Goal: Find specific page/section: Find specific page/section

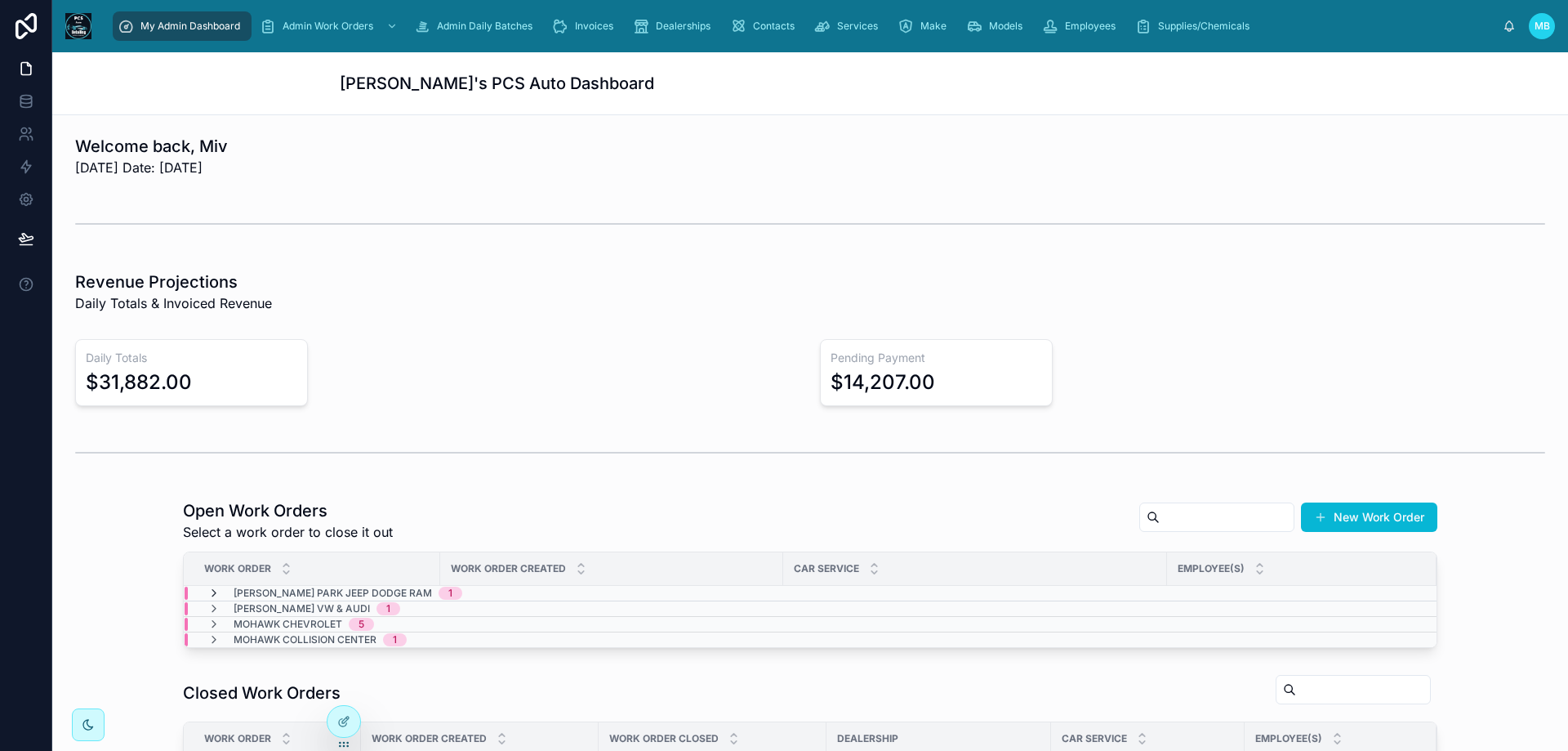
click at [209, 588] on icon at bounding box center [214, 593] width 13 height 13
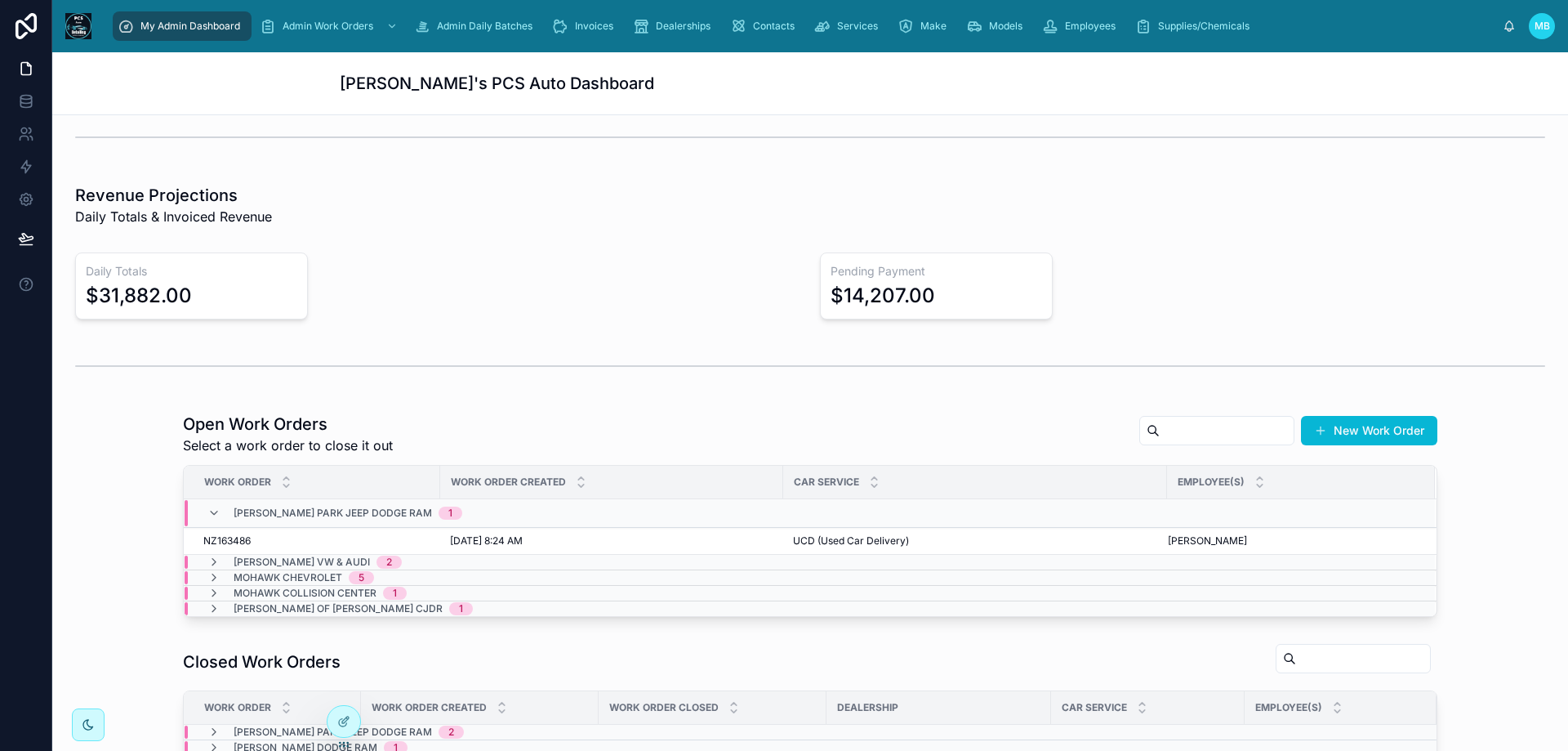
scroll to position [164, 0]
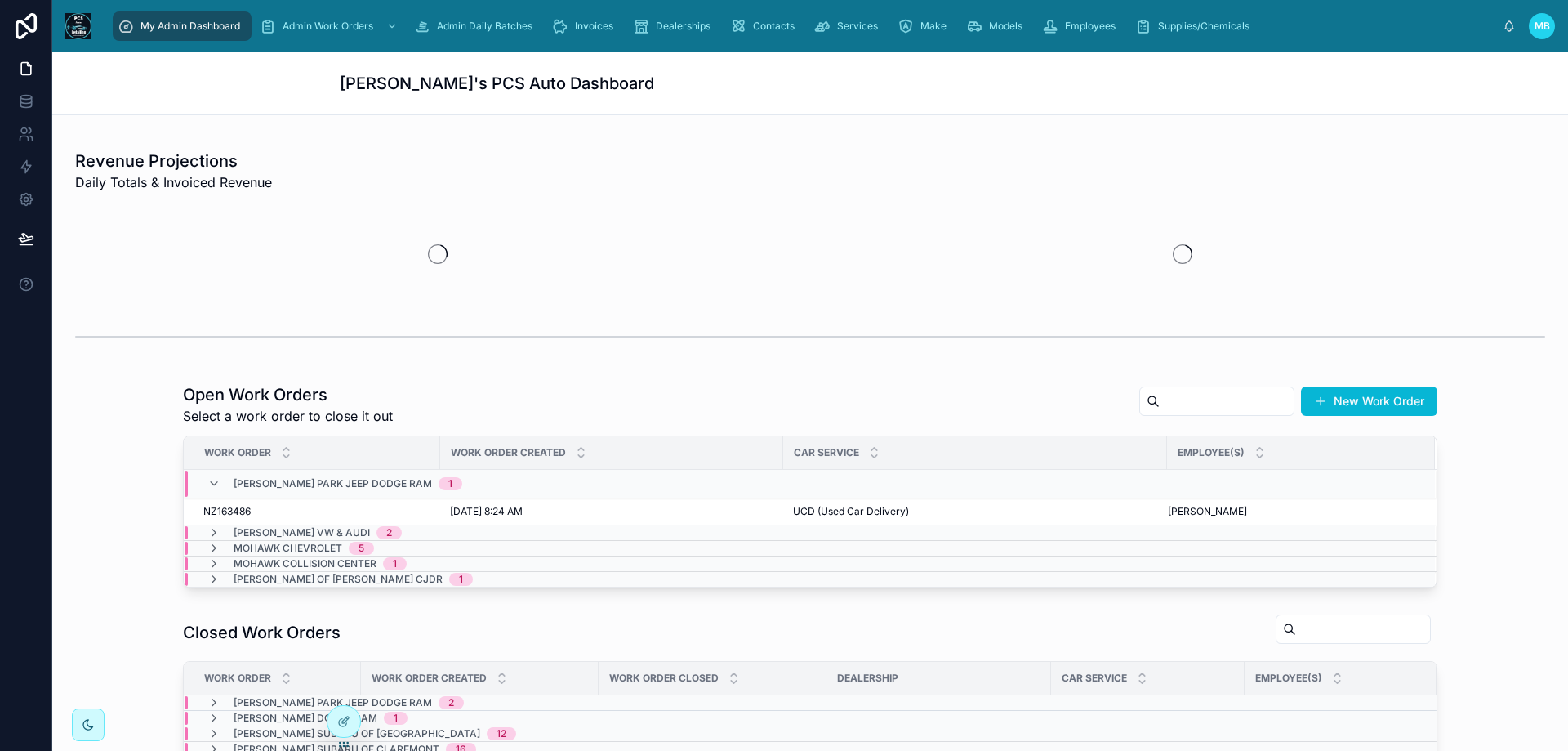
scroll to position [164, 0]
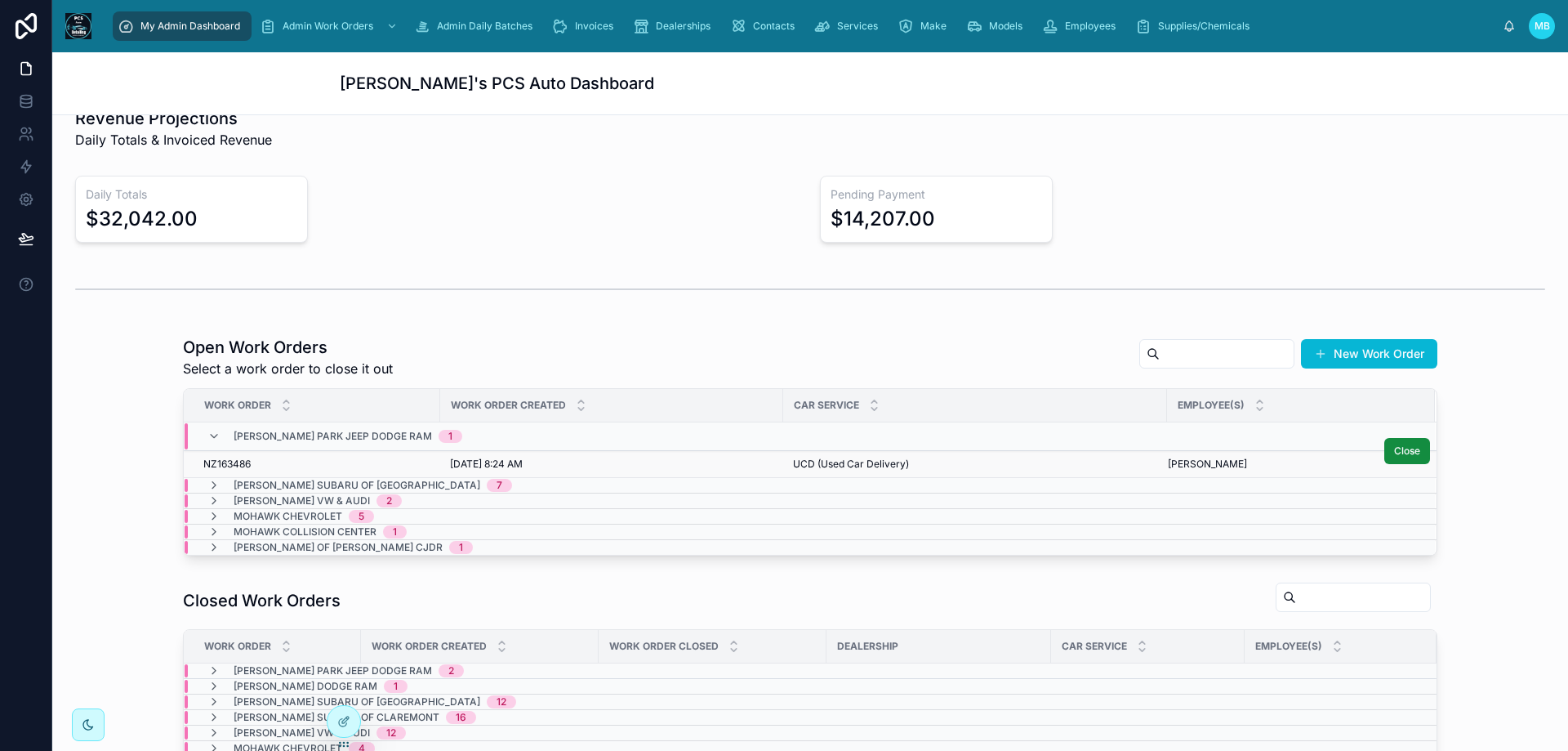
click at [210, 464] on span "NZ163486" at bounding box center [227, 464] width 47 height 13
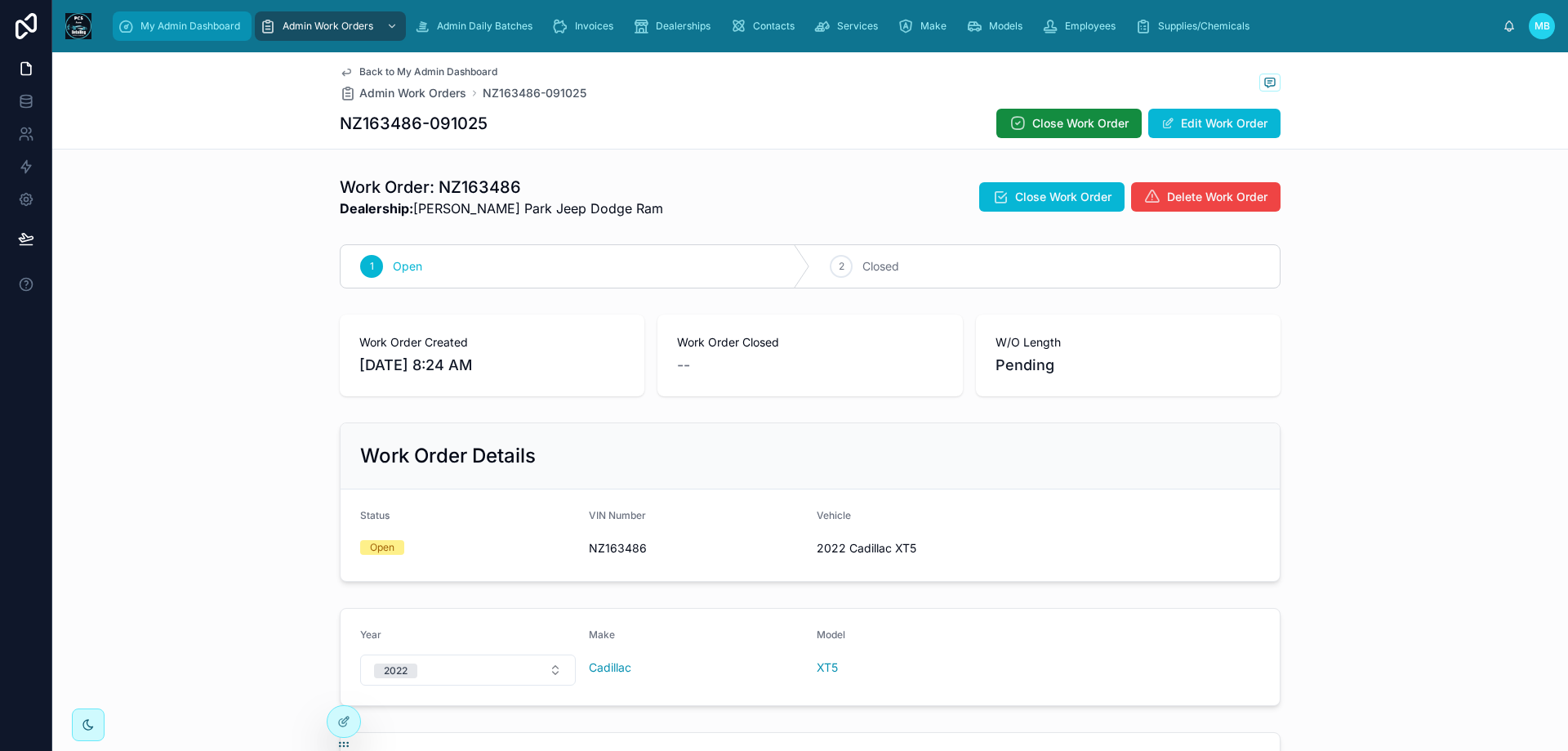
click at [192, 25] on span "My Admin Dashboard" at bounding box center [190, 26] width 100 height 13
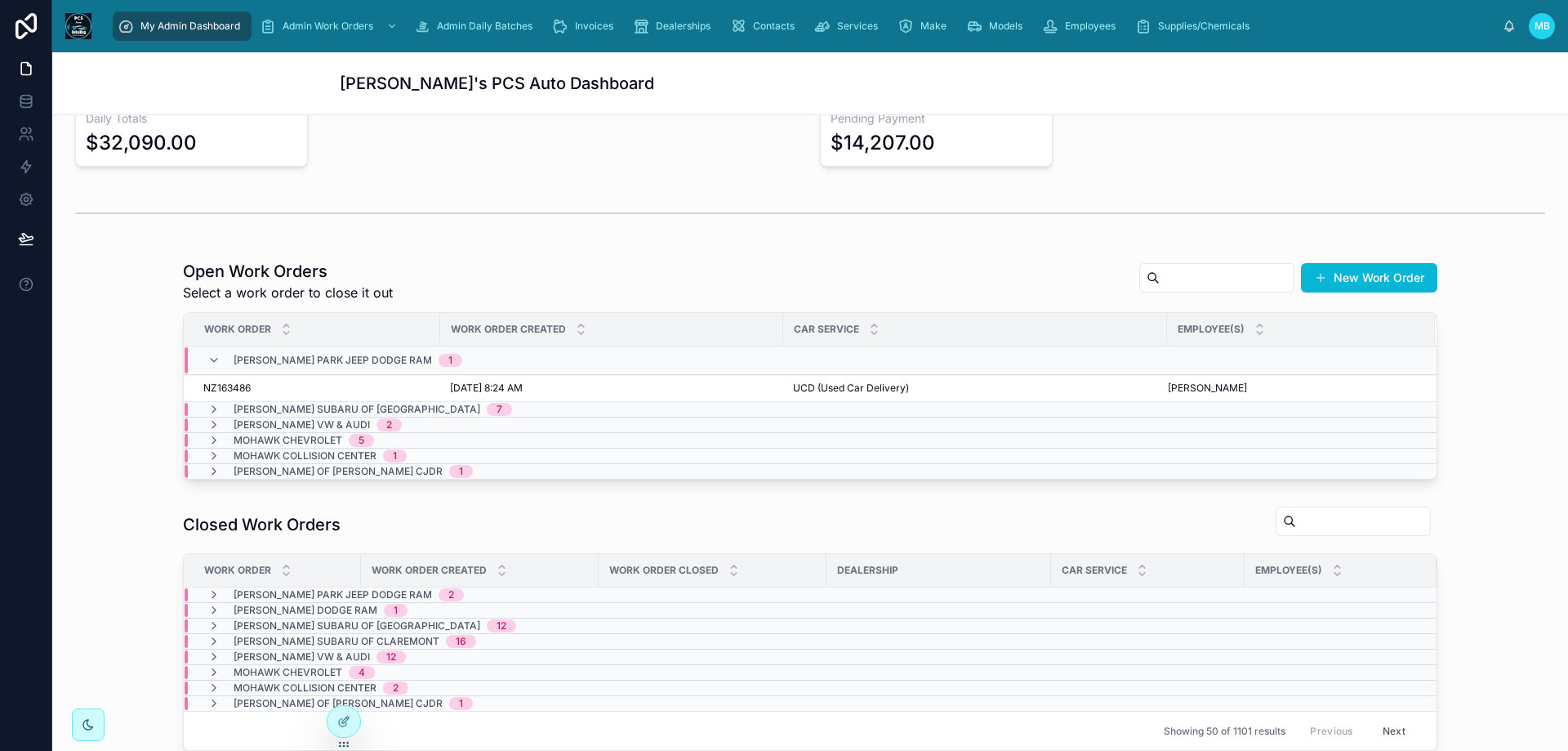
scroll to position [245, 0]
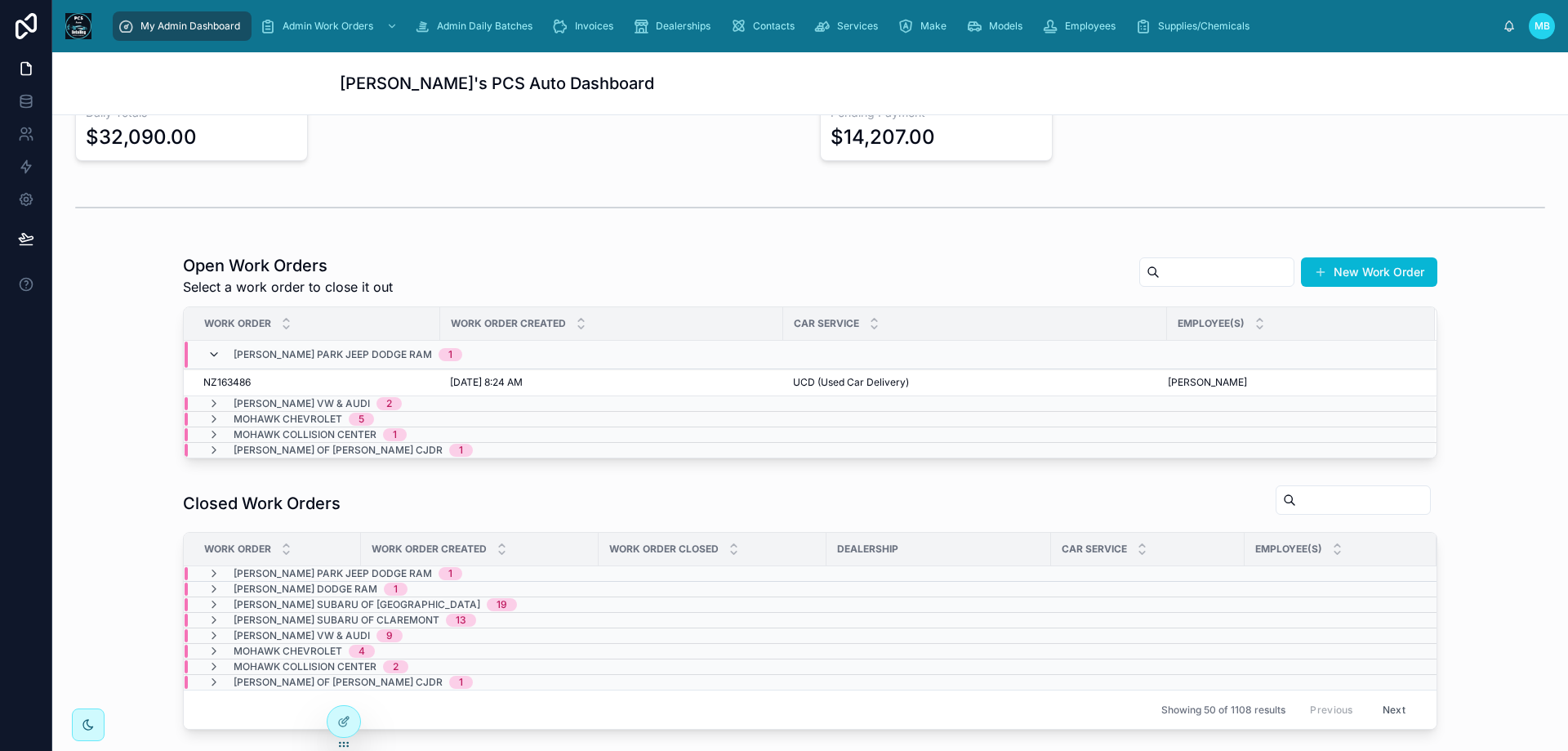
click at [210, 354] on icon at bounding box center [214, 354] width 13 height 13
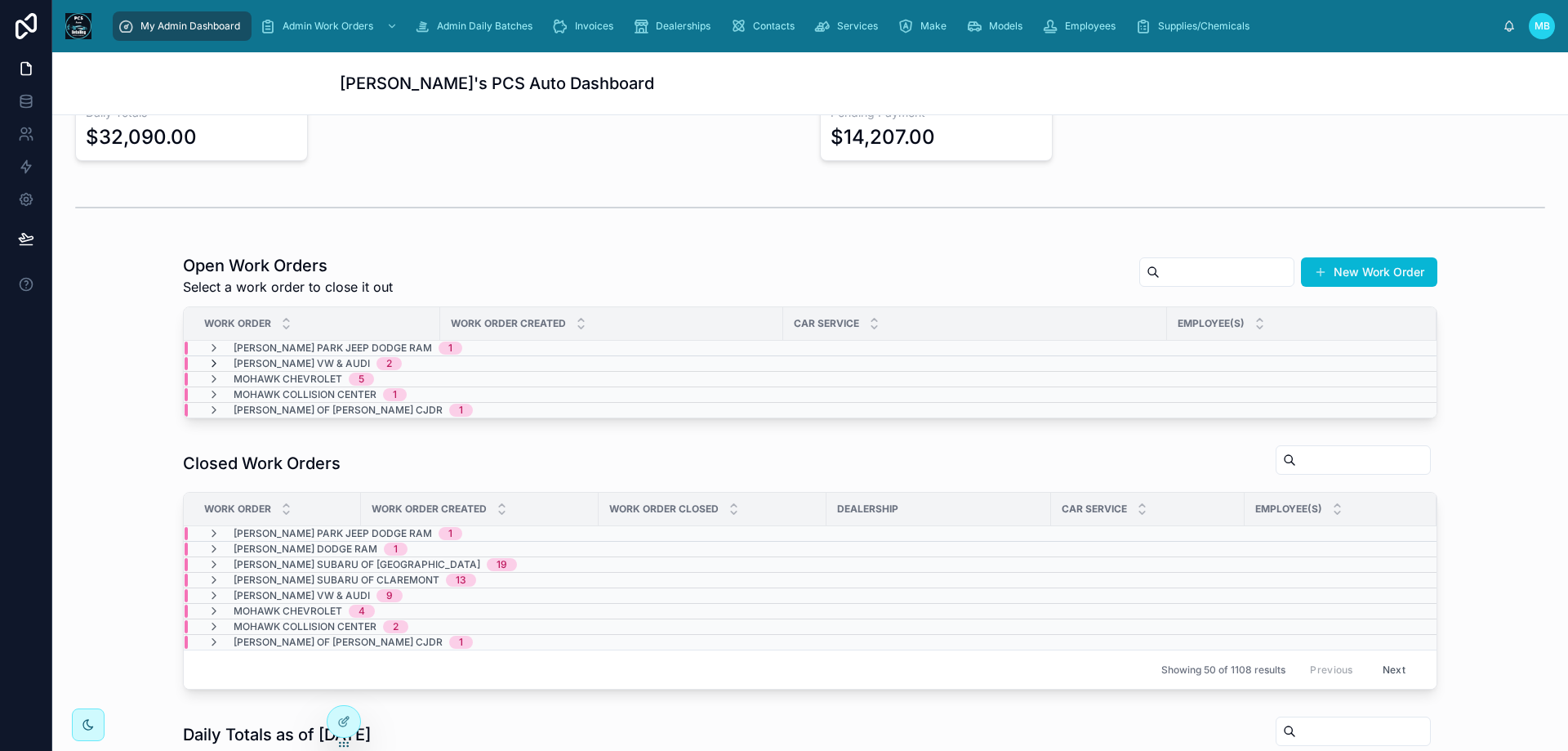
click at [208, 363] on icon at bounding box center [214, 363] width 13 height 13
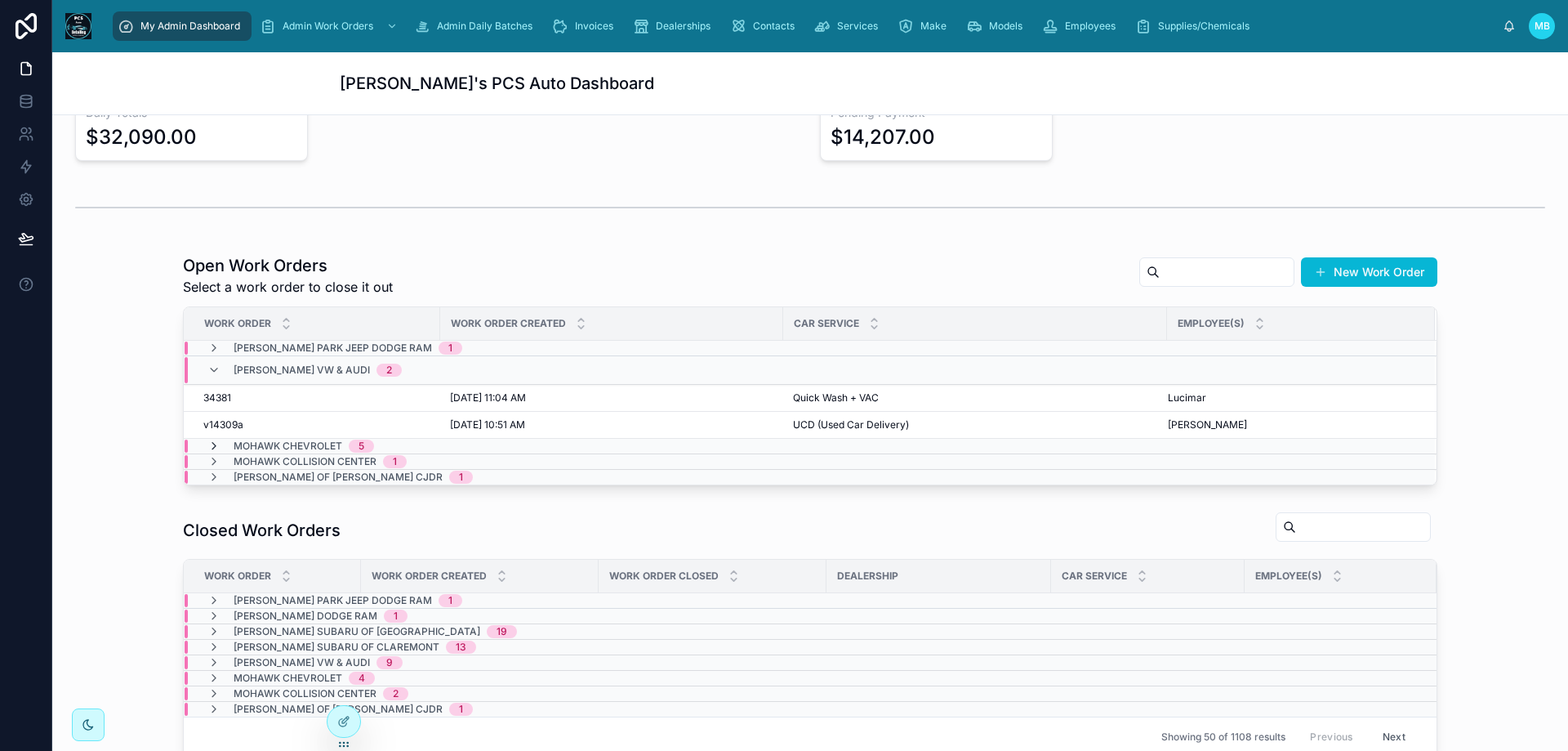
click at [208, 451] on icon at bounding box center [214, 446] width 13 height 13
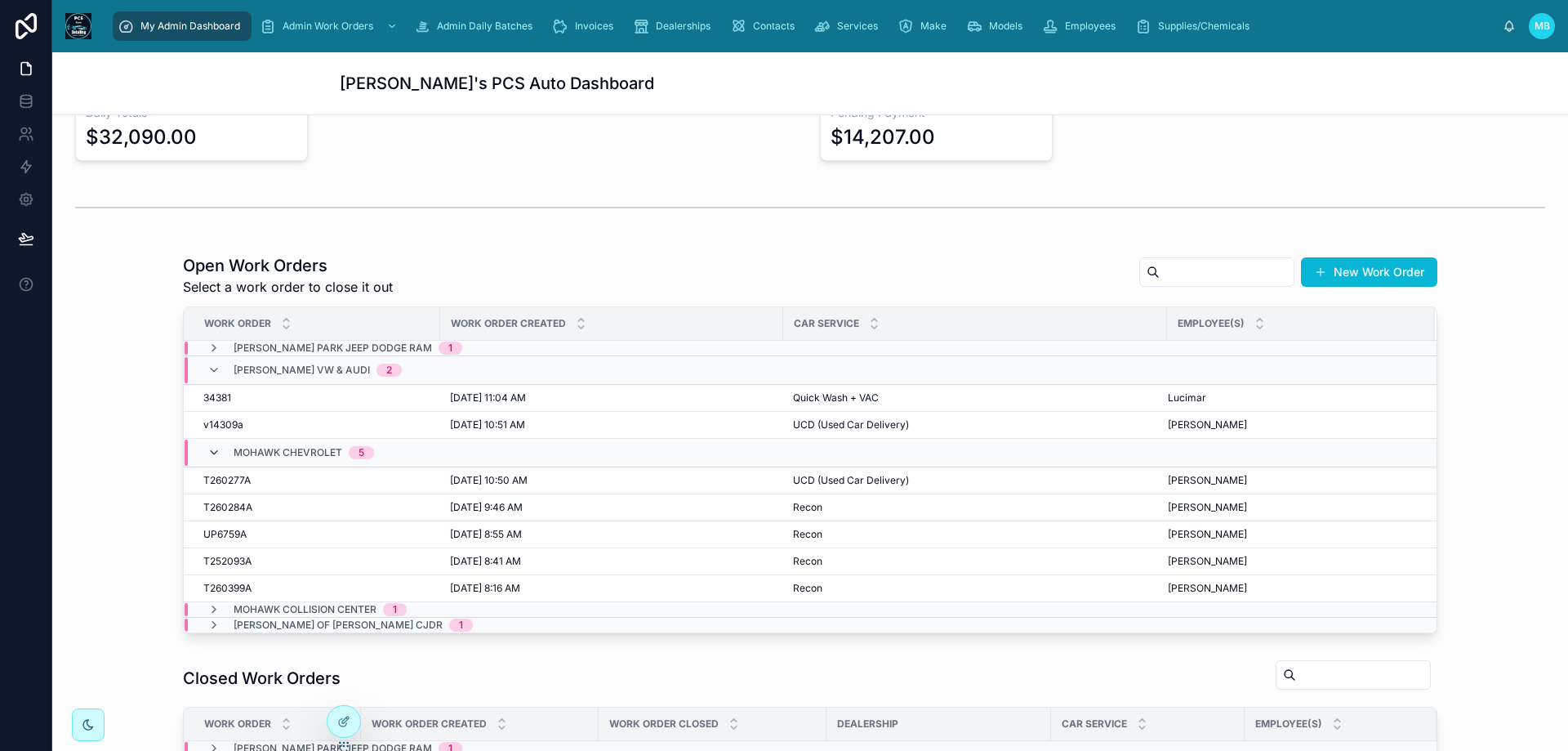
click at [208, 453] on icon at bounding box center [214, 453] width 13 height 13
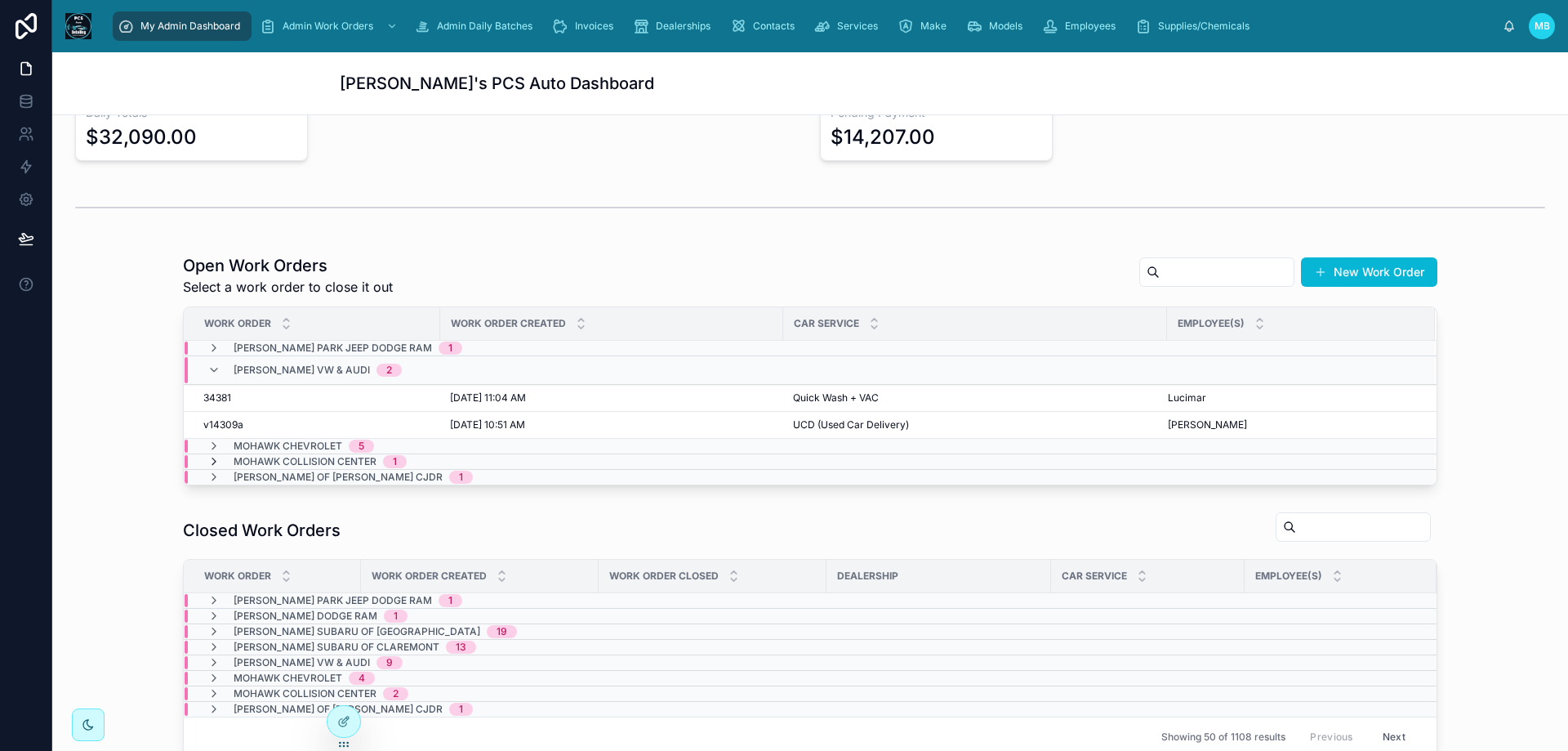
click at [208, 459] on icon at bounding box center [214, 461] width 13 height 13
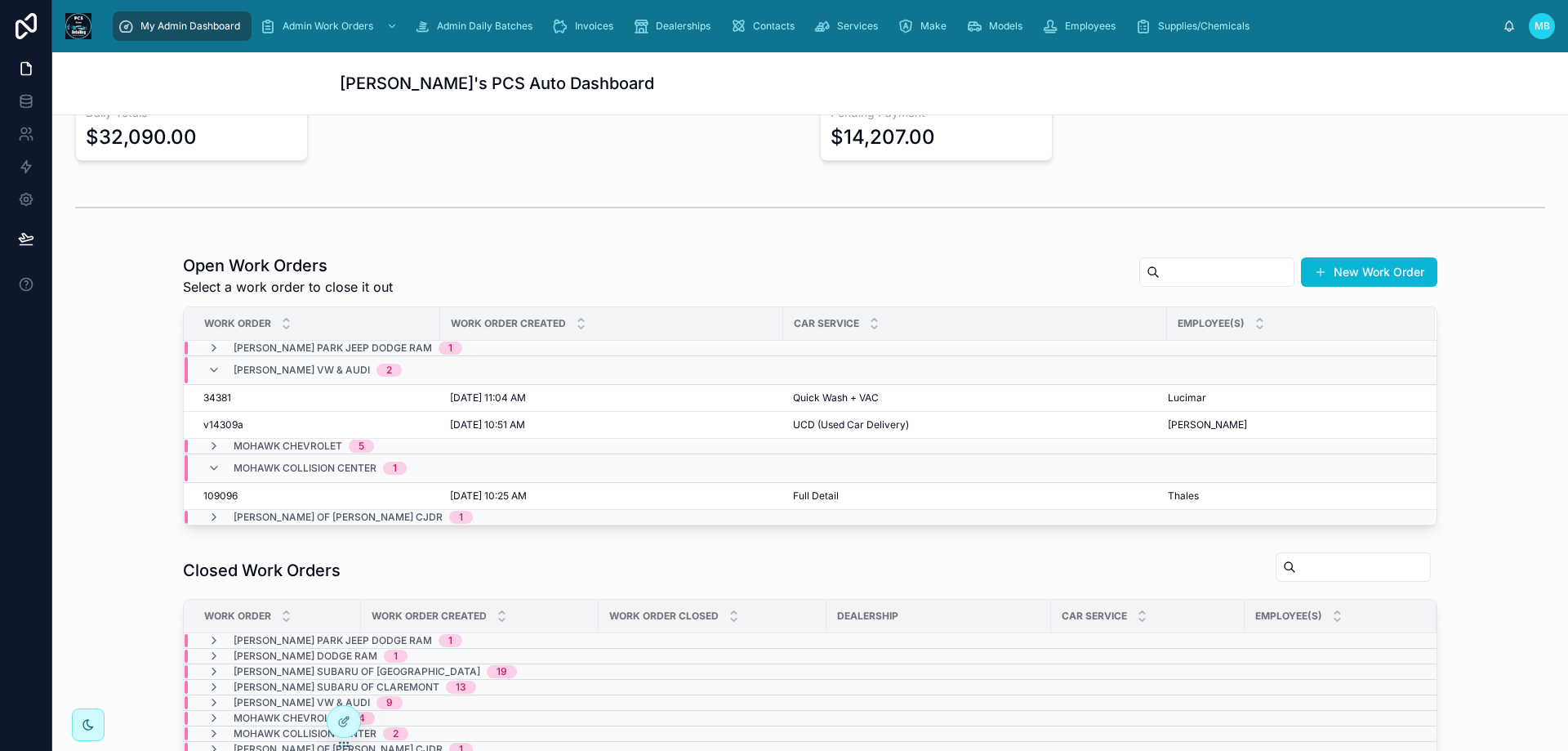
click at [208, 459] on div "Mohawk Collision Center 1" at bounding box center [307, 468] width 199 height 26
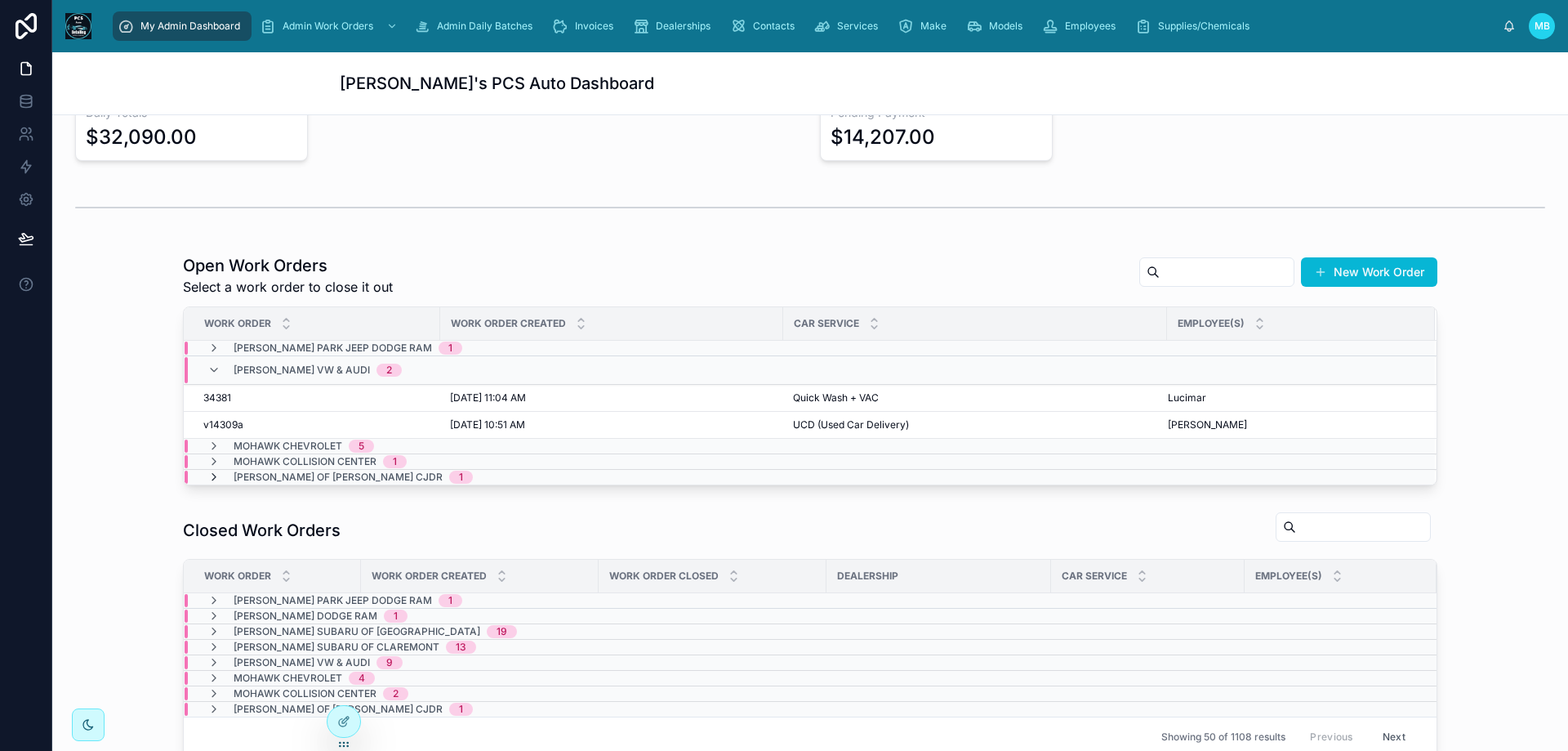
click at [208, 477] on icon at bounding box center [214, 477] width 13 height 13
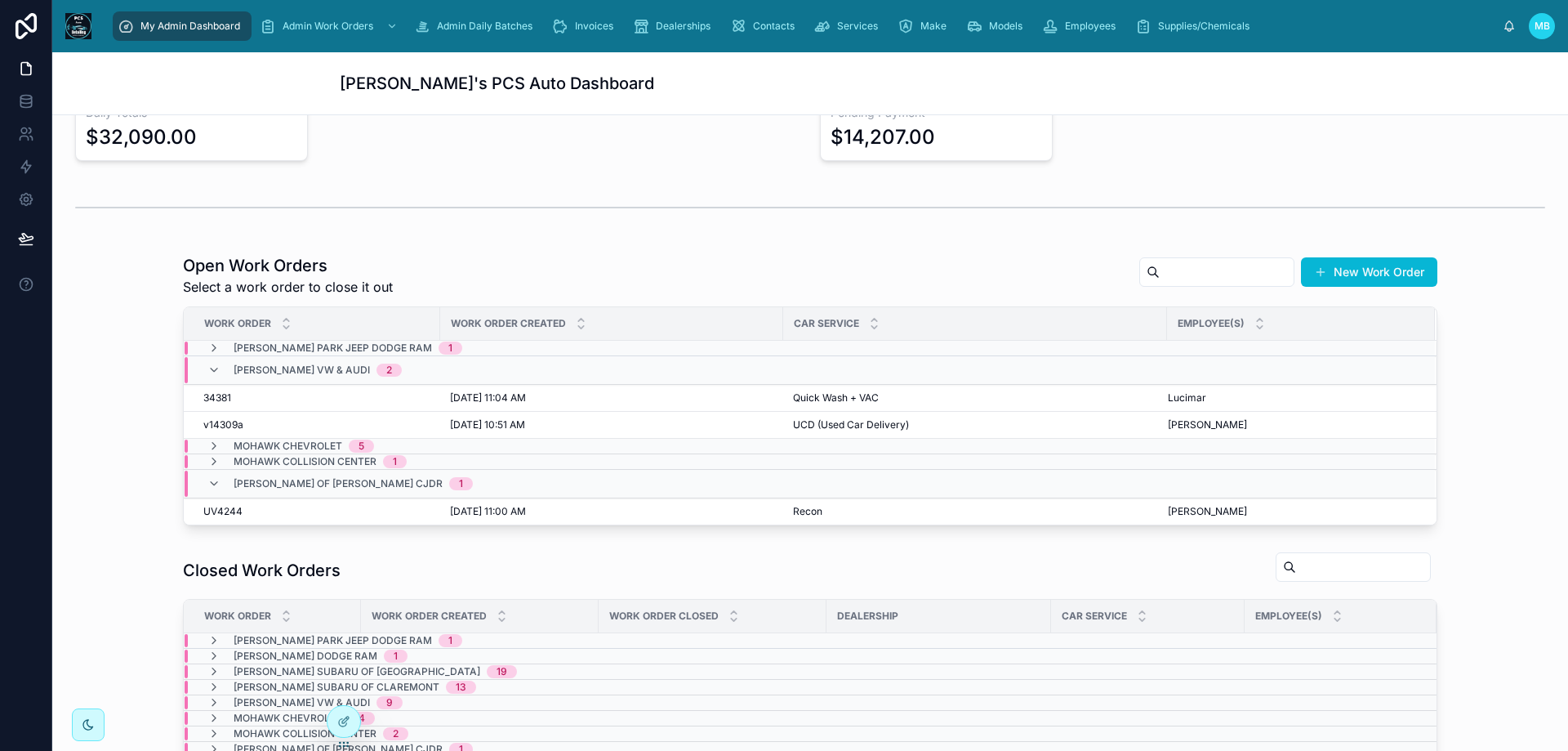
click at [208, 477] on icon at bounding box center [214, 483] width 13 height 13
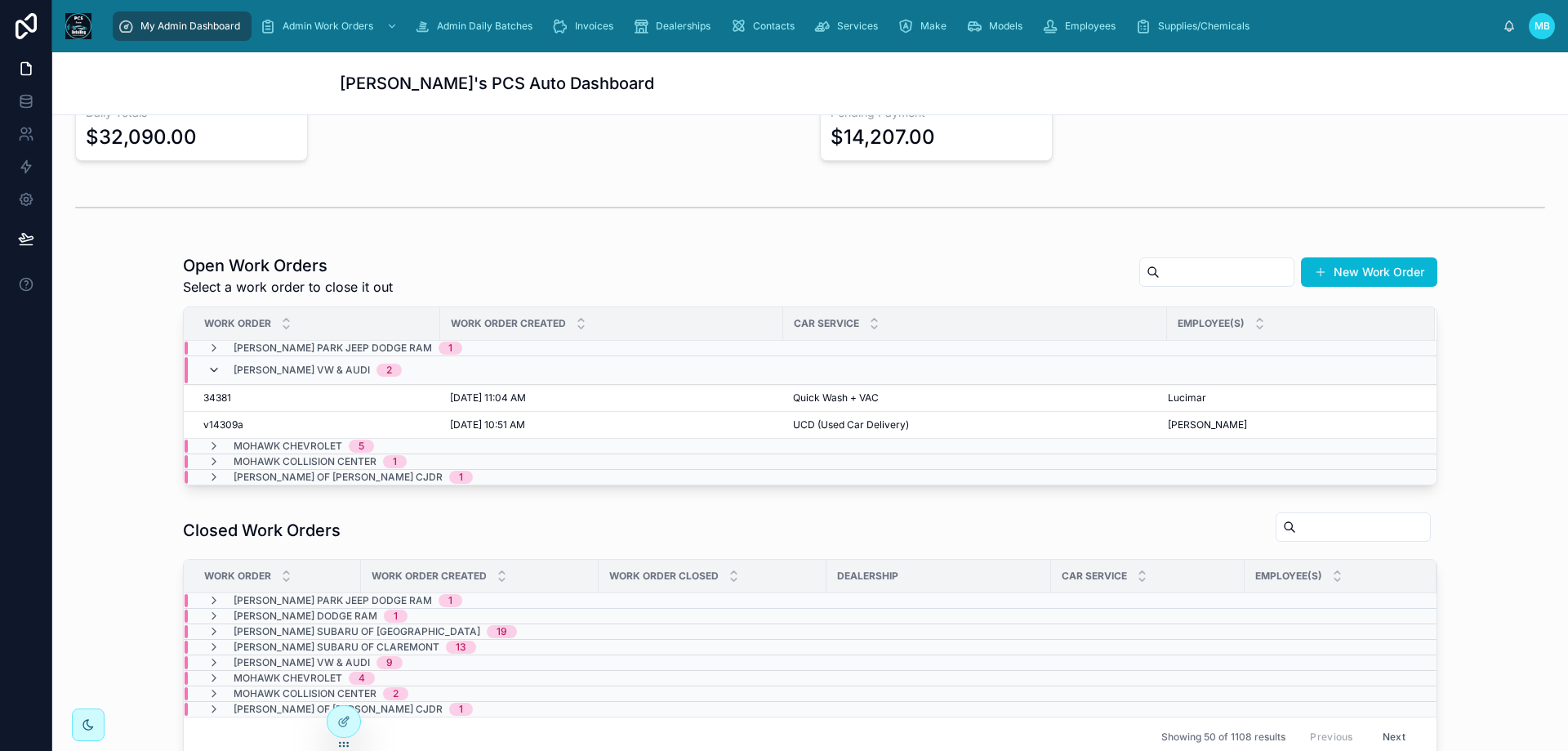
click at [208, 370] on icon at bounding box center [214, 370] width 13 height 13
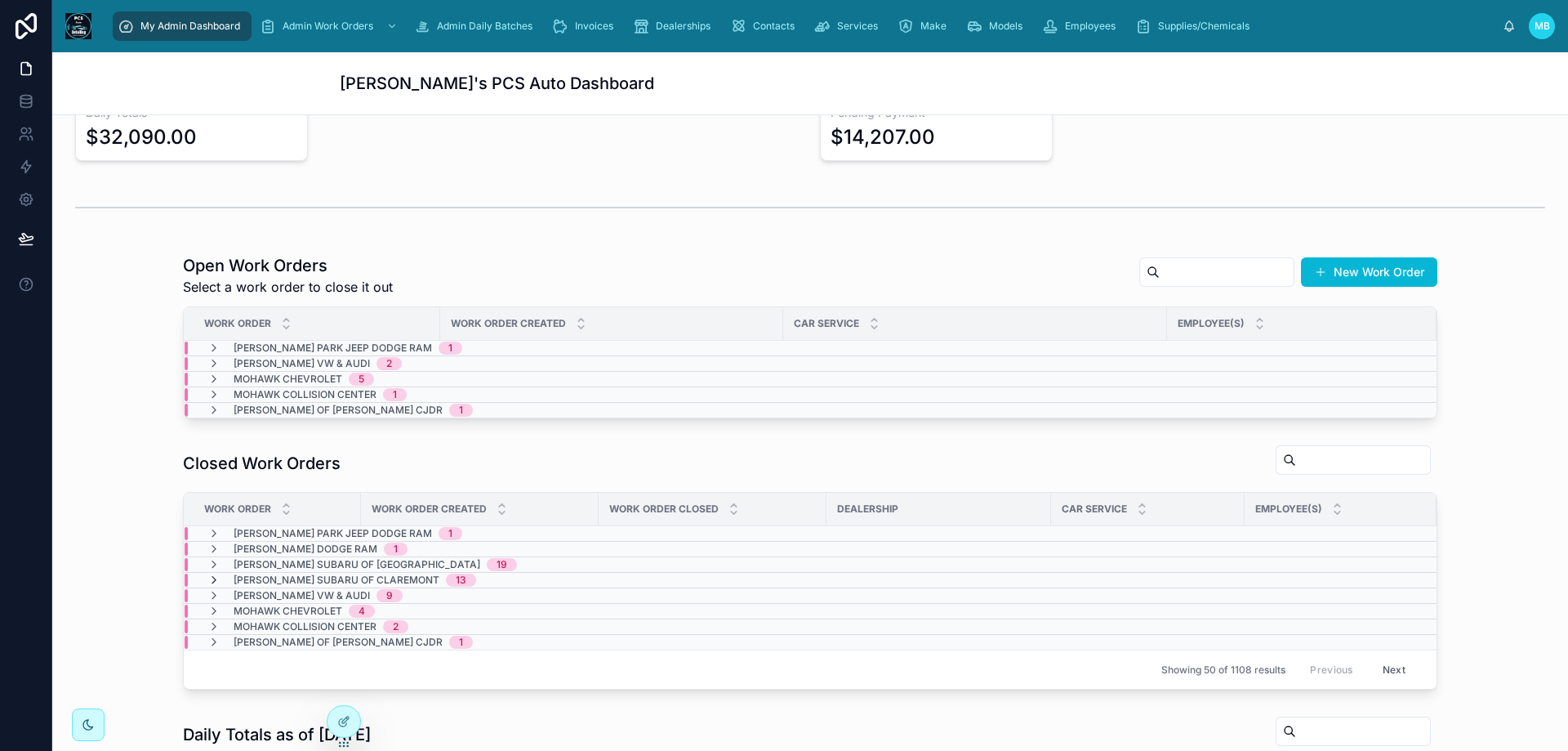
click at [208, 581] on icon at bounding box center [214, 580] width 13 height 13
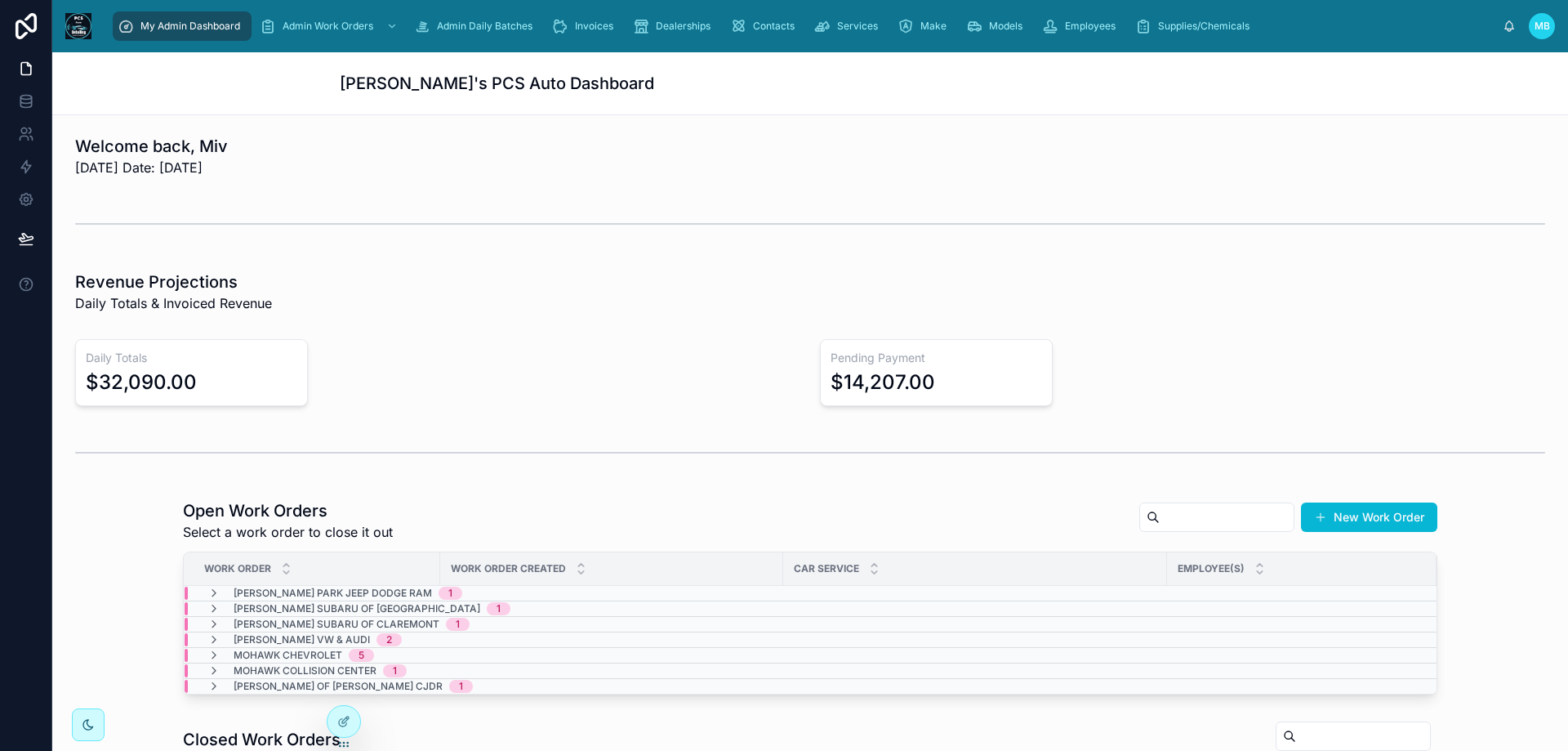
scroll to position [82, 0]
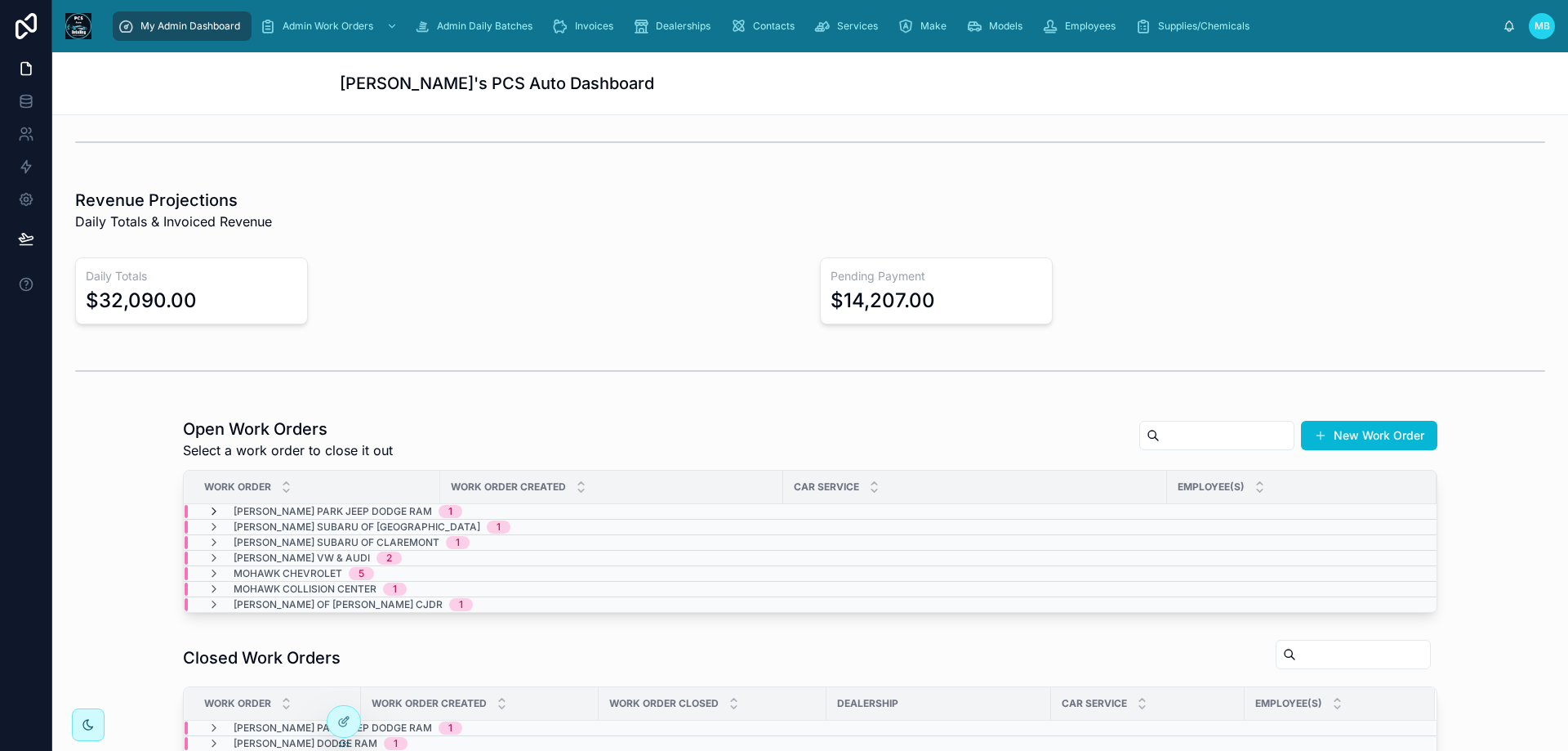
click at [208, 508] on icon at bounding box center [214, 511] width 13 height 13
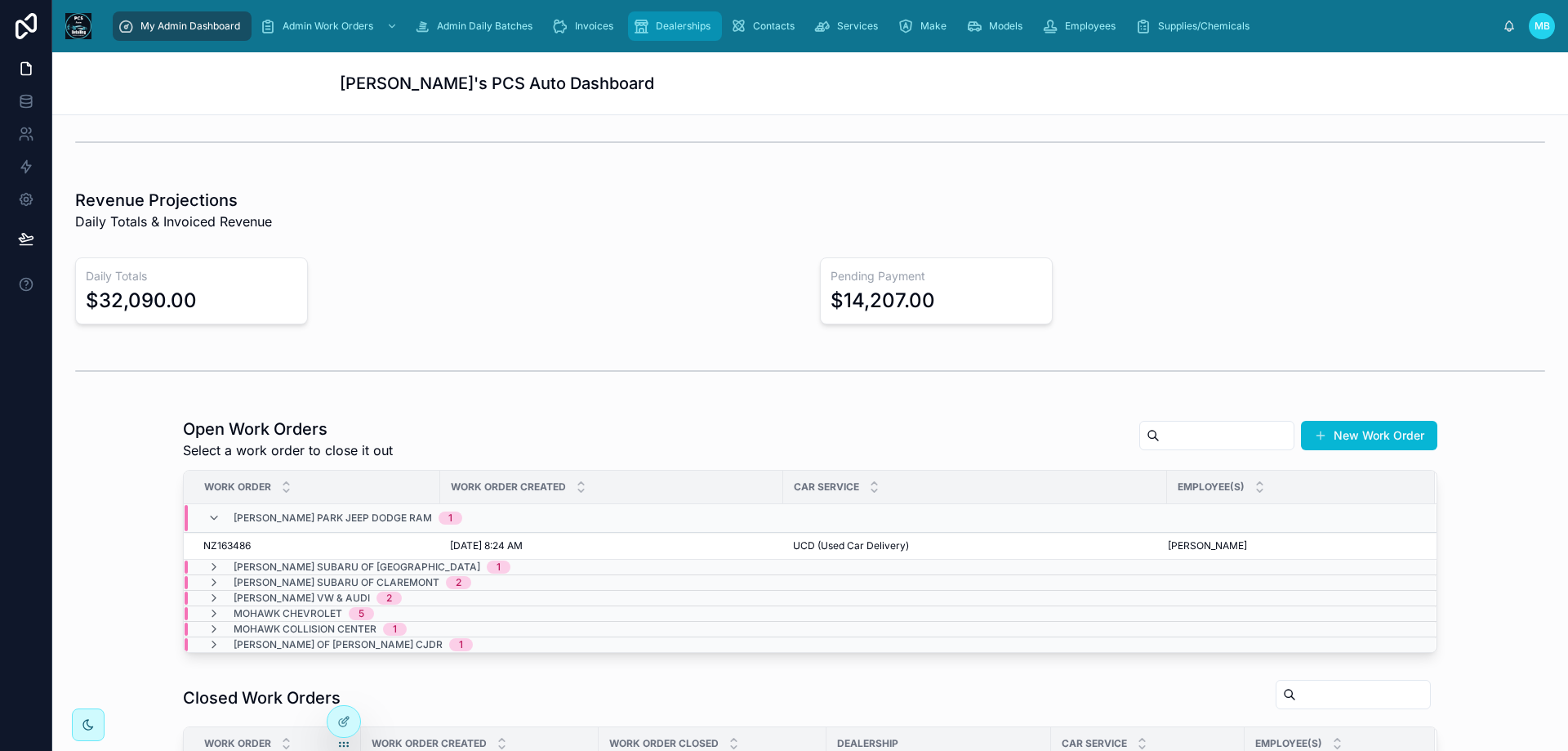
click at [689, 33] on div "Dealerships" at bounding box center [675, 26] width 84 height 26
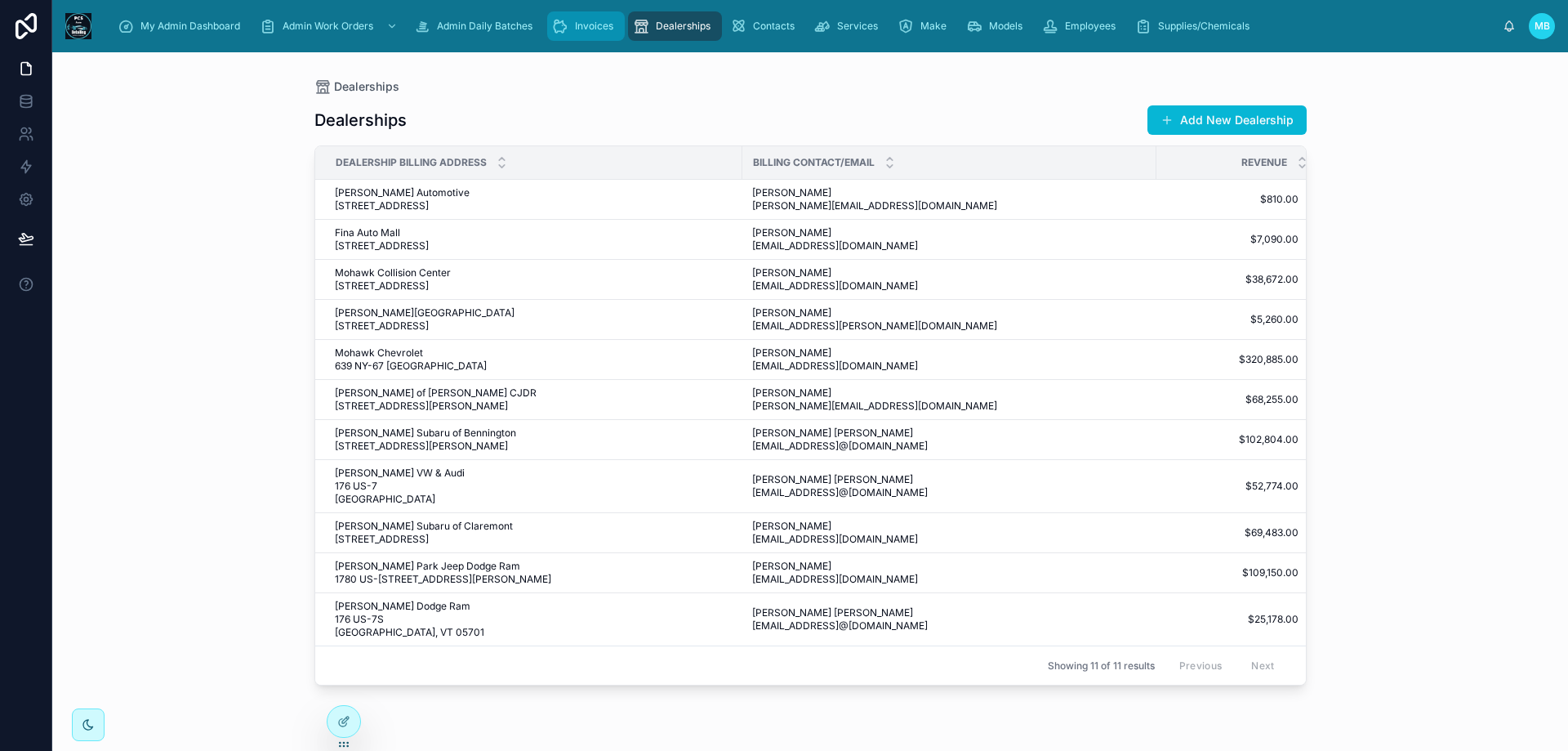
click at [570, 19] on div "Invoices" at bounding box center [586, 26] width 68 height 26
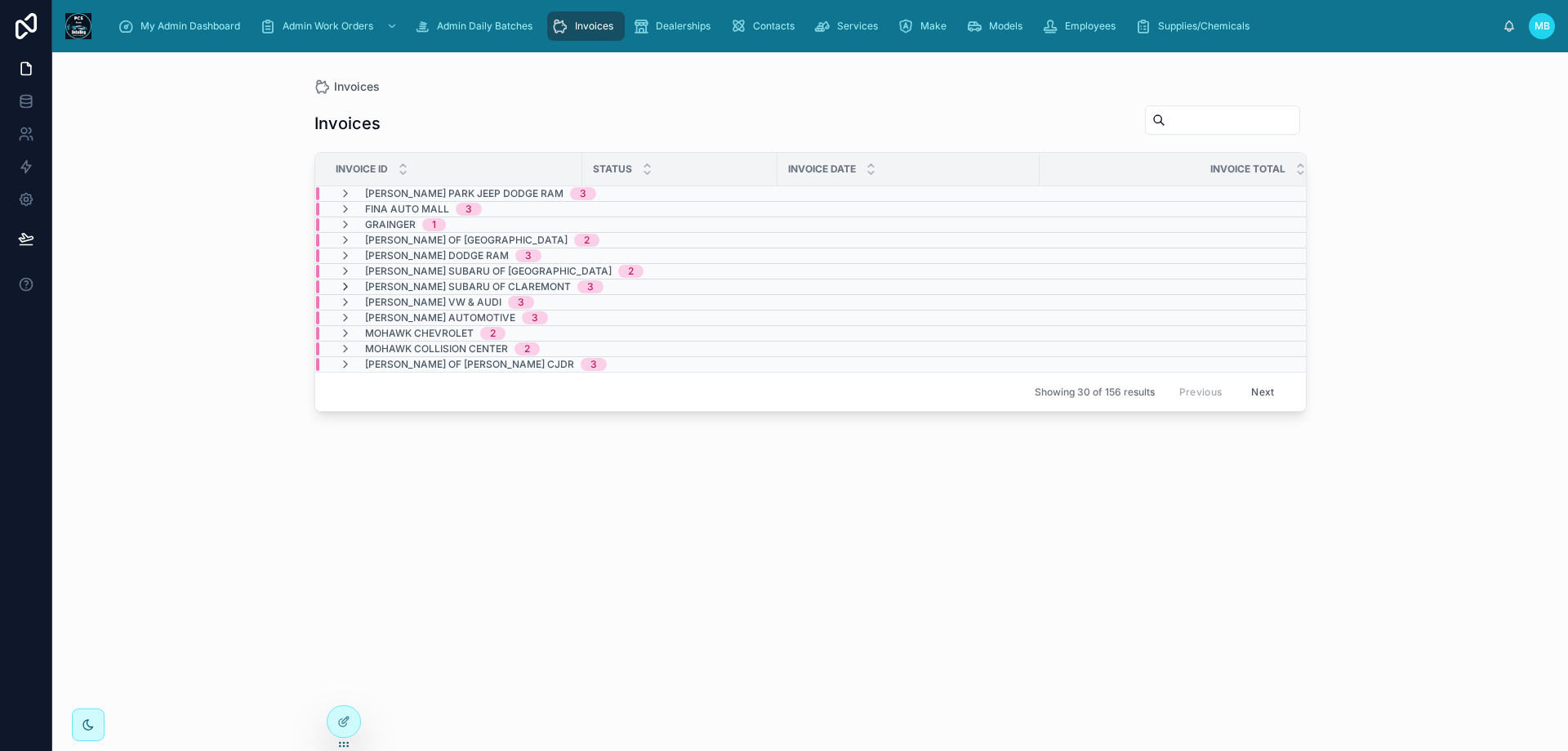
click at [346, 287] on icon at bounding box center [345, 286] width 13 height 13
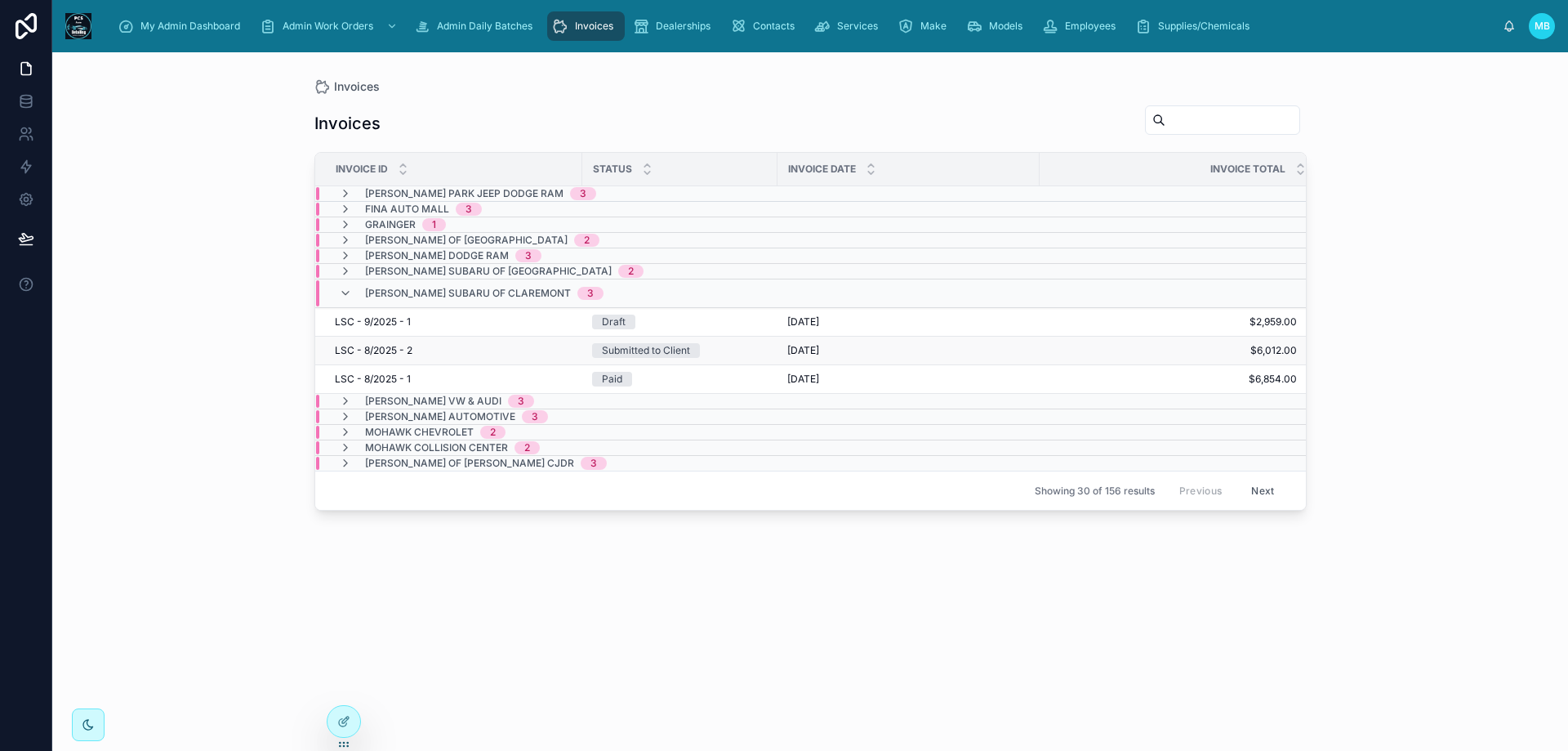
click at [659, 353] on div "Submitted to Client" at bounding box center [645, 350] width 88 height 15
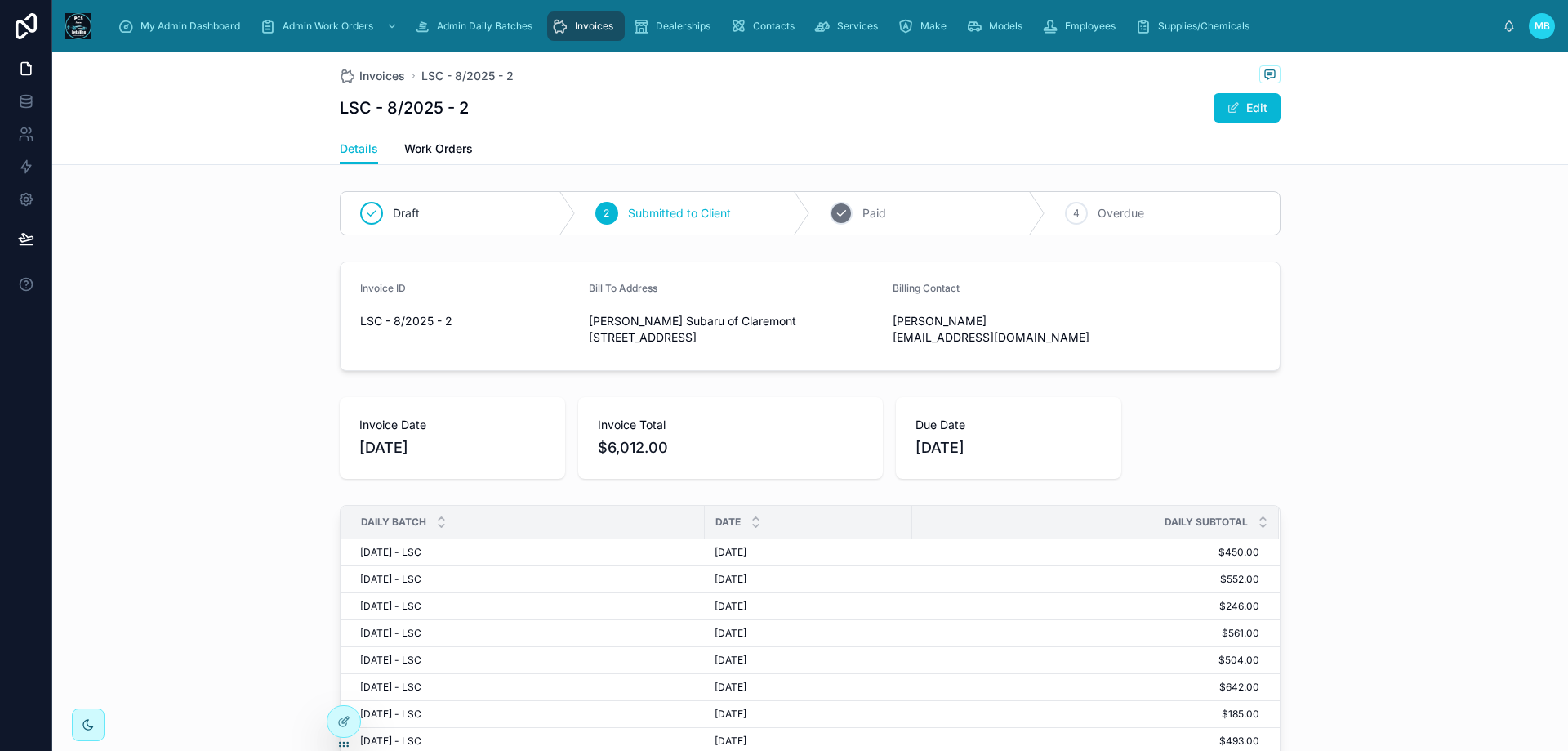
click at [847, 214] on div "3 Paid" at bounding box center [928, 213] width 235 height 43
click at [576, 21] on span "Invoices" at bounding box center [594, 26] width 38 height 13
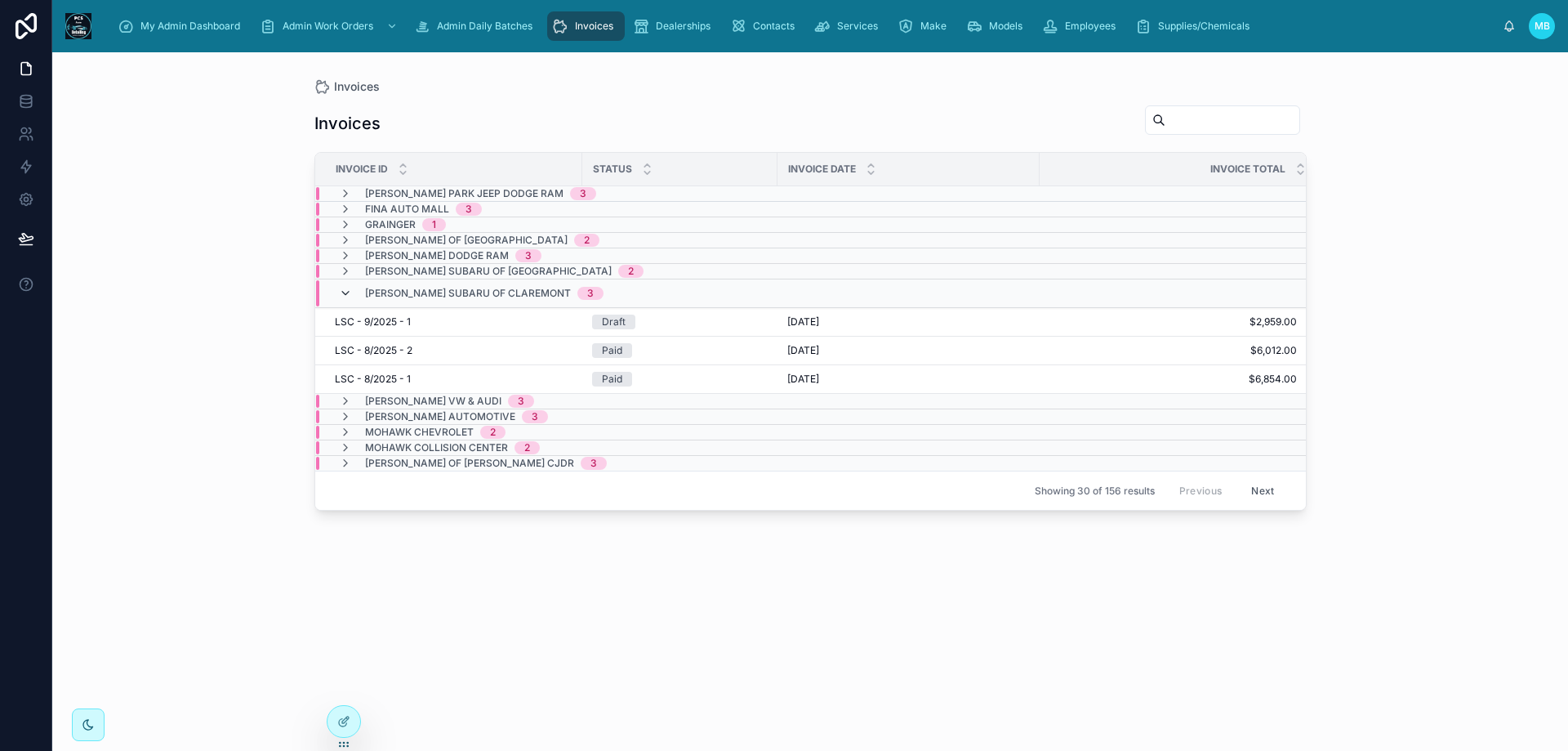
click at [344, 292] on icon at bounding box center [345, 293] width 13 height 13
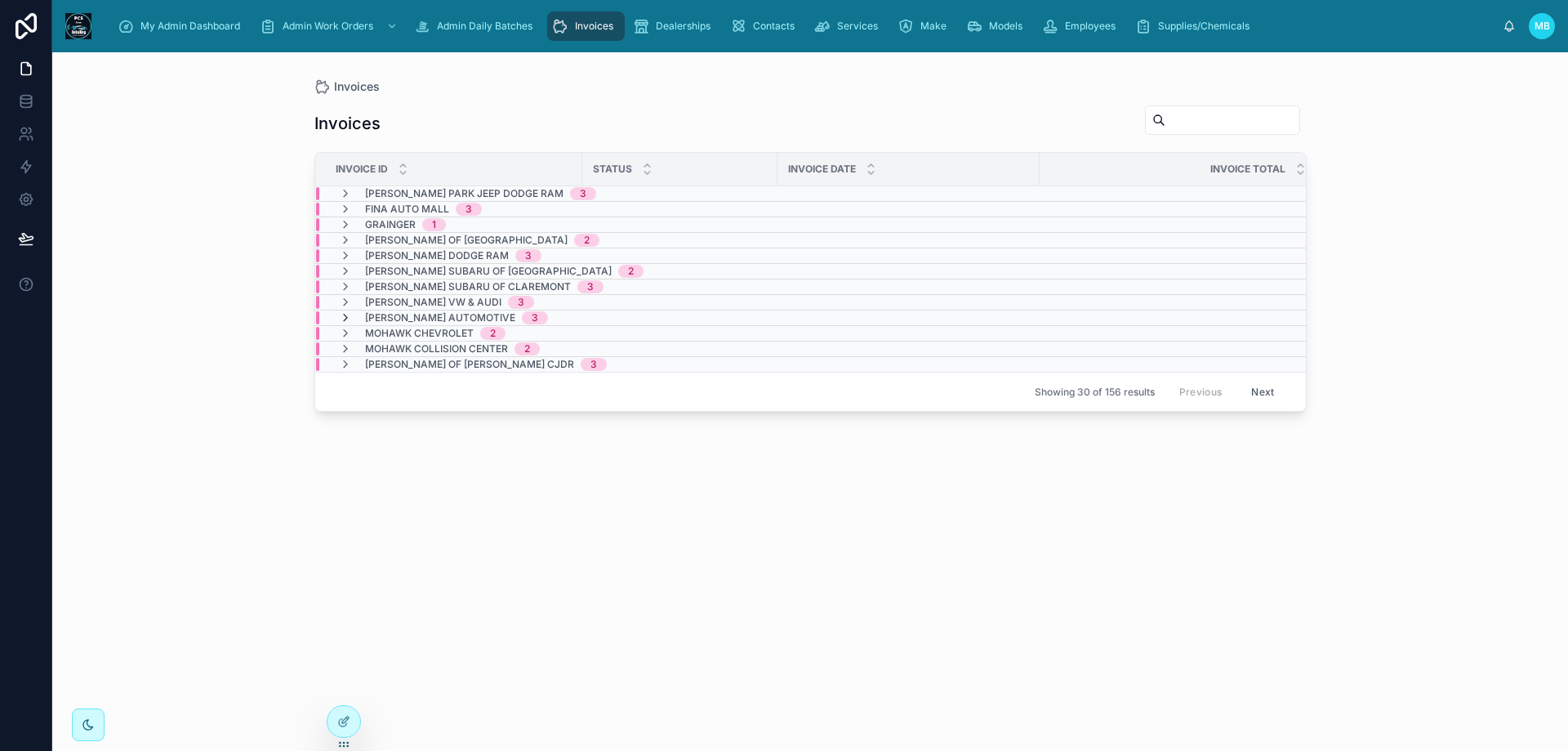
click at [344, 315] on icon at bounding box center [345, 318] width 13 height 13
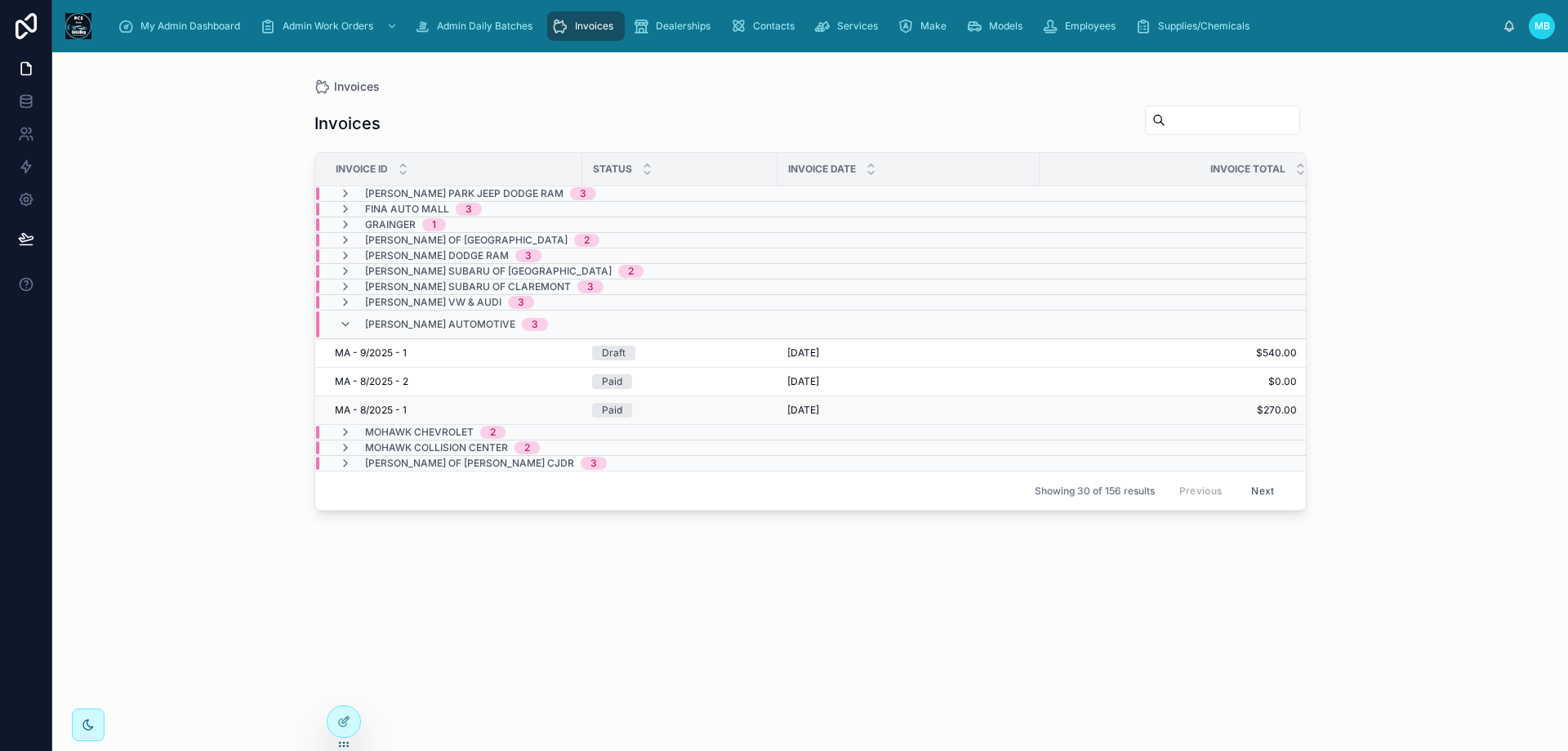
click at [606, 415] on div "Paid" at bounding box center [611, 410] width 20 height 15
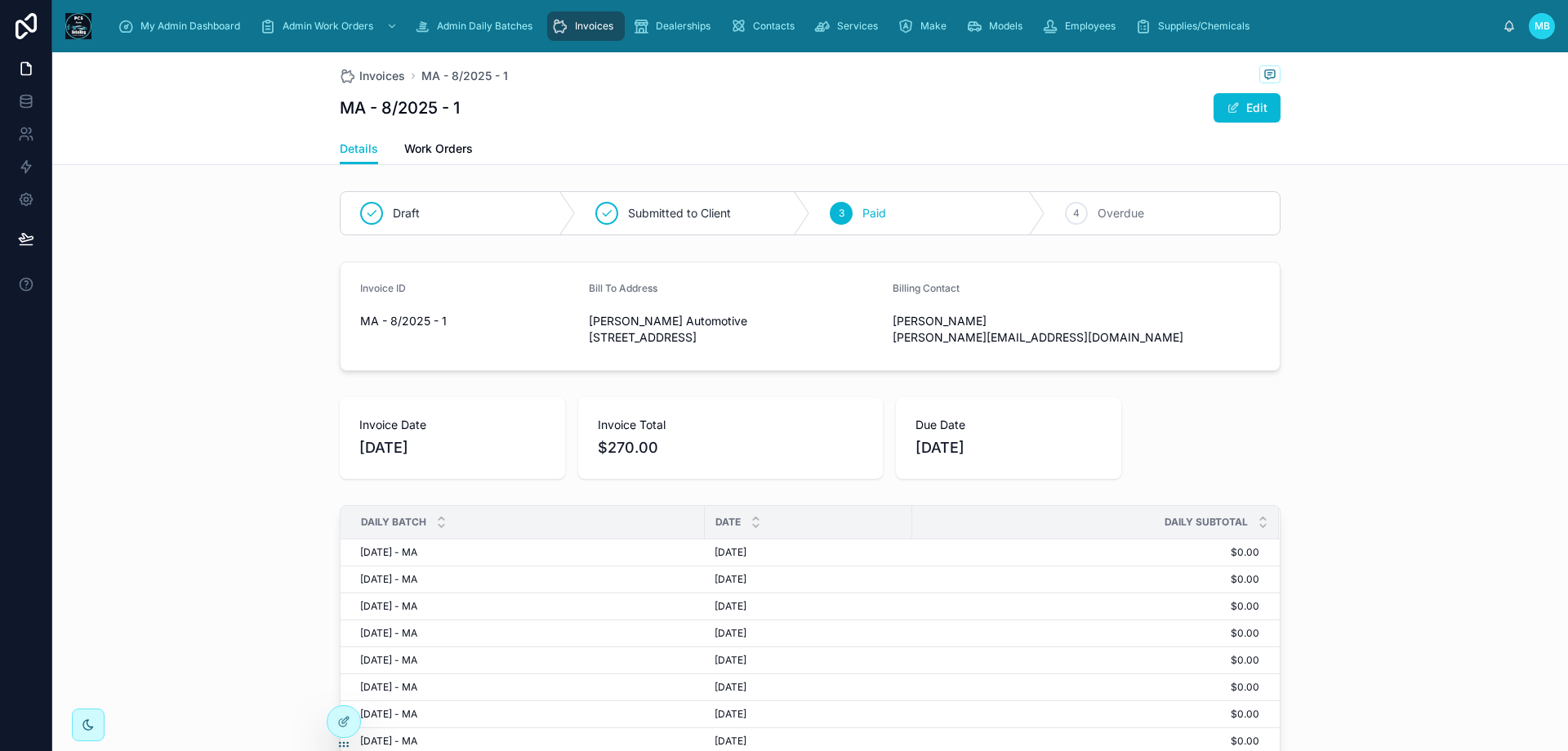
click at [608, 28] on span "Invoices" at bounding box center [594, 26] width 38 height 13
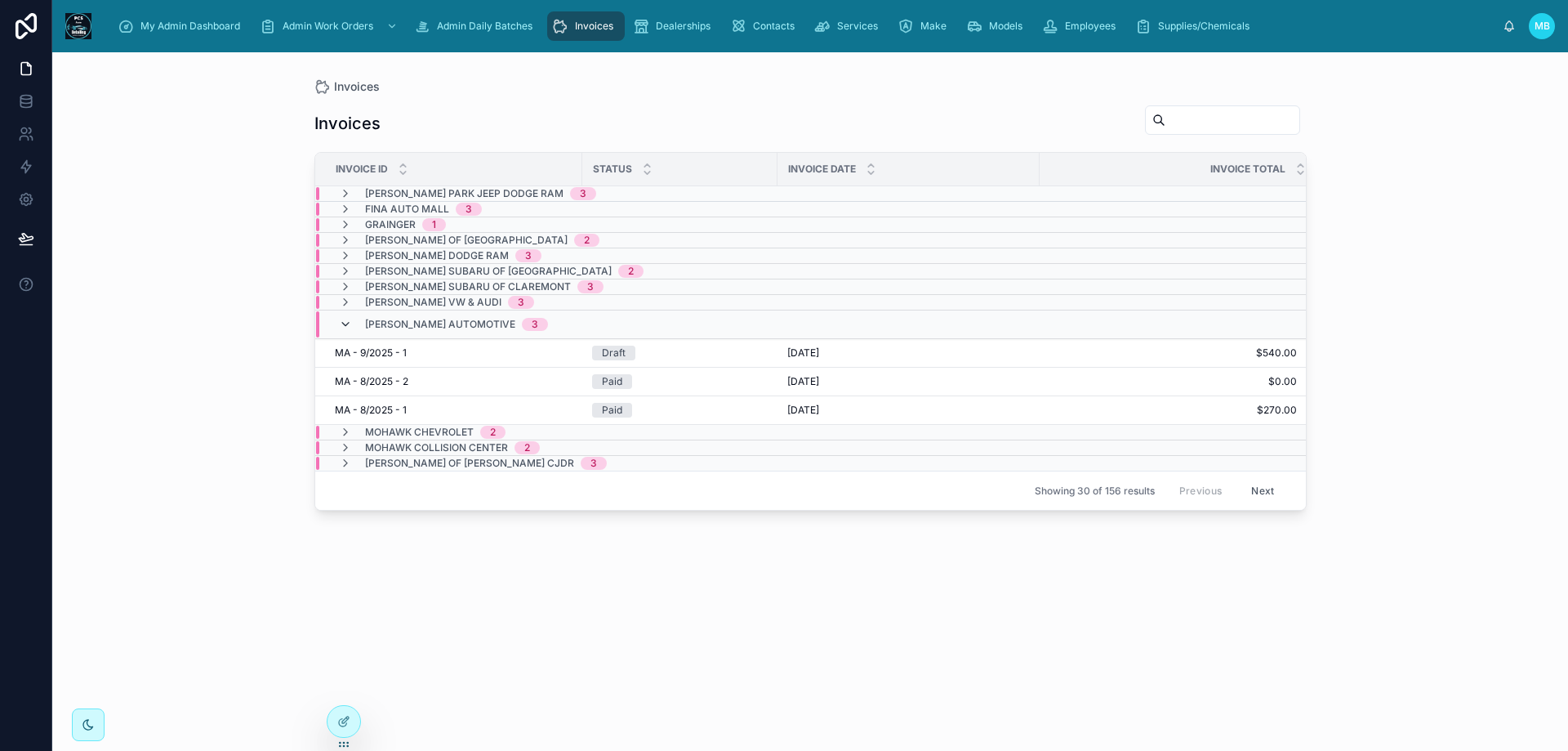
click at [346, 322] on icon at bounding box center [345, 324] width 13 height 13
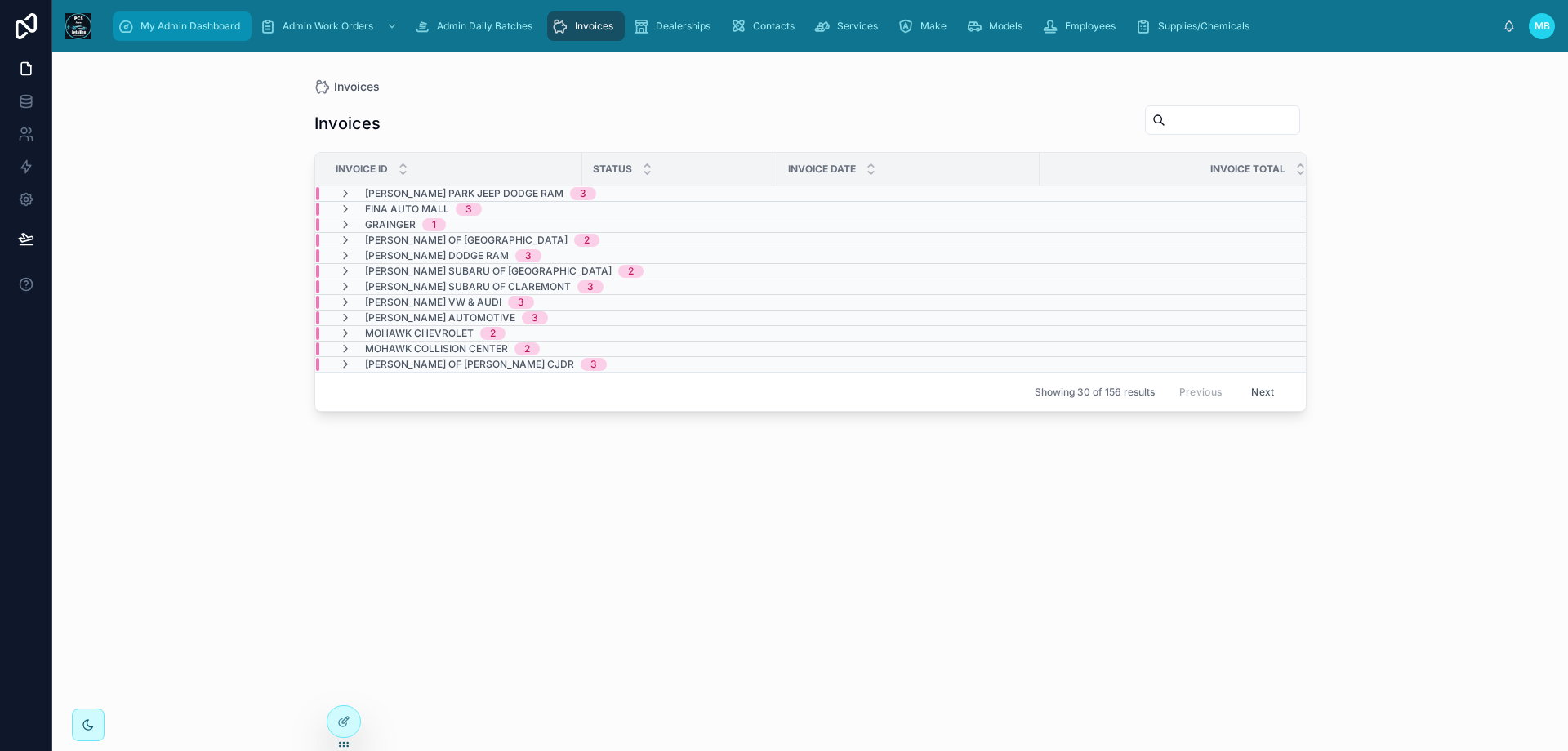
click at [182, 26] on span "My Admin Dashboard" at bounding box center [190, 26] width 100 height 13
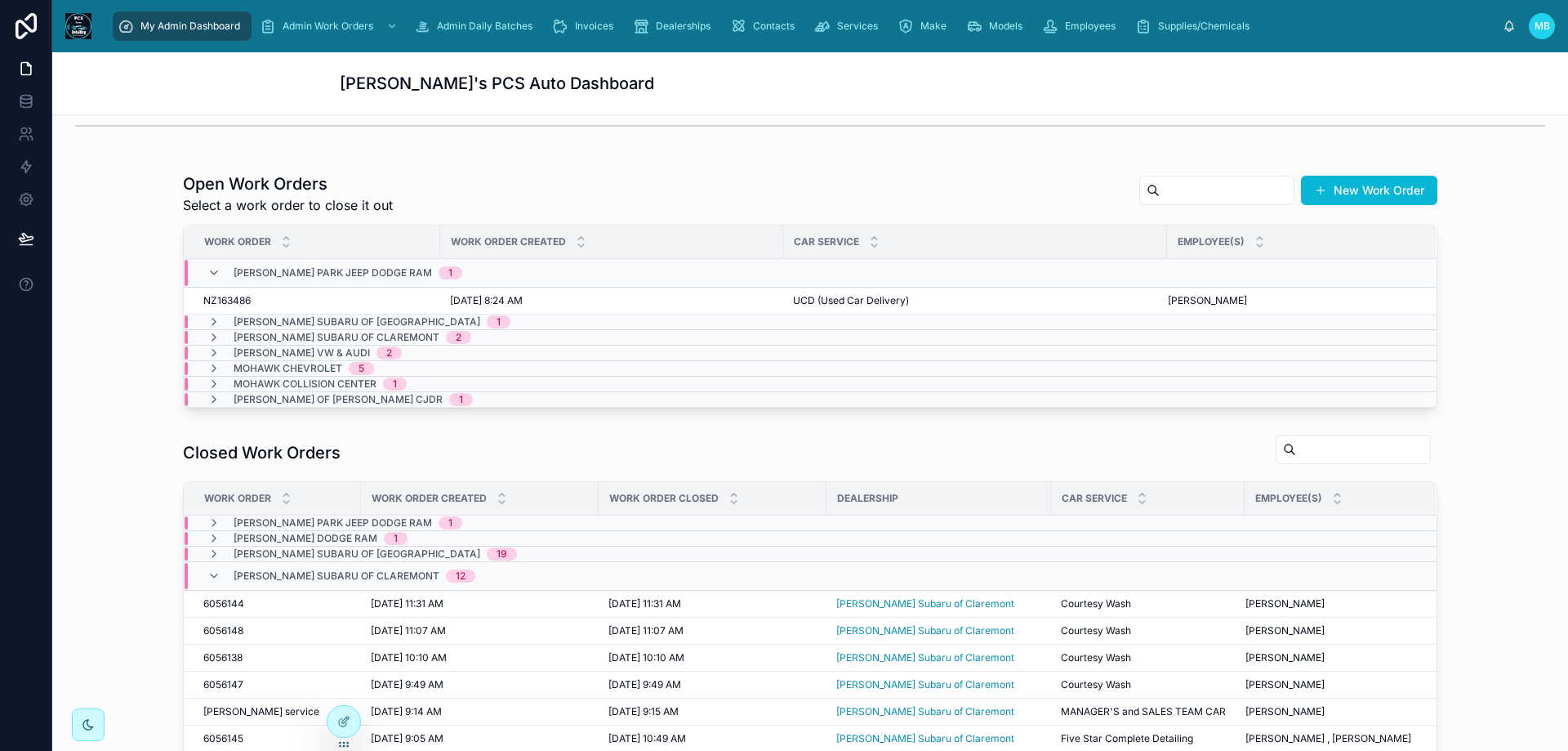
scroll to position [1, 0]
